Goal: Transaction & Acquisition: Purchase product/service

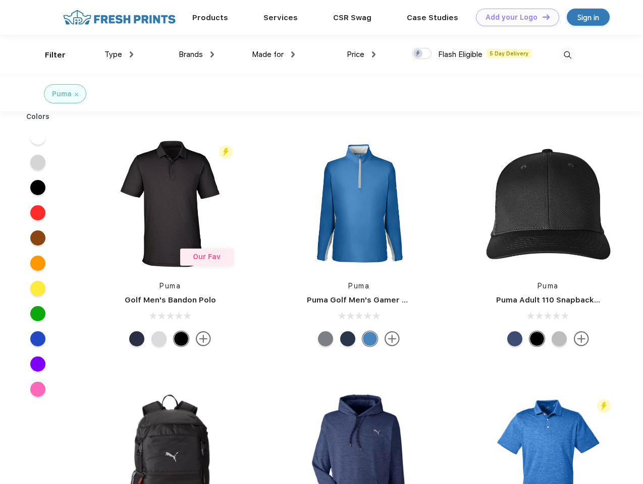
click at [514, 17] on link "Add your Logo Design Tool" at bounding box center [517, 18] width 83 height 18
click at [0, 0] on div "Design Tool" at bounding box center [0, 0] width 0 height 0
click at [541, 17] on link "Add your Logo Design Tool" at bounding box center [517, 18] width 83 height 18
click at [48, 55] on div "Filter" at bounding box center [55, 55] width 21 height 12
click at [119, 54] on span "Type" at bounding box center [113, 54] width 18 height 9
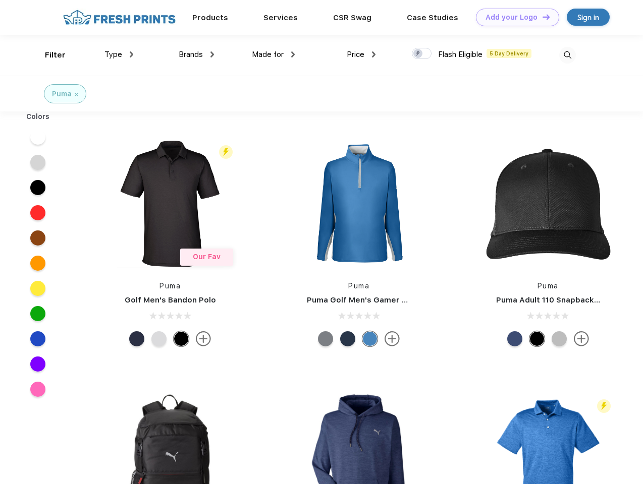
click at [196, 54] on span "Brands" at bounding box center [191, 54] width 24 height 9
click at [273, 54] on span "Made for" at bounding box center [268, 54] width 32 height 9
click at [361, 54] on span "Price" at bounding box center [356, 54] width 18 height 9
click at [422, 54] on div at bounding box center [422, 53] width 20 height 11
click at [418, 54] on input "checkbox" at bounding box center [415, 50] width 7 height 7
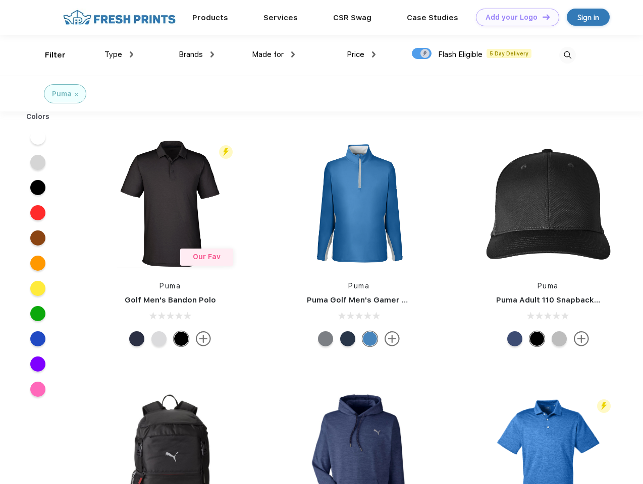
click at [567, 55] on img at bounding box center [567, 55] width 17 height 17
